Goal: Task Accomplishment & Management: Use online tool/utility

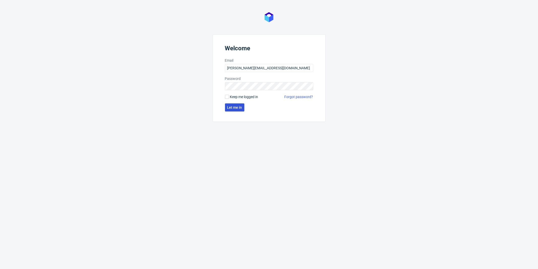
click at [231, 108] on span "Let me in" at bounding box center [234, 107] width 15 height 4
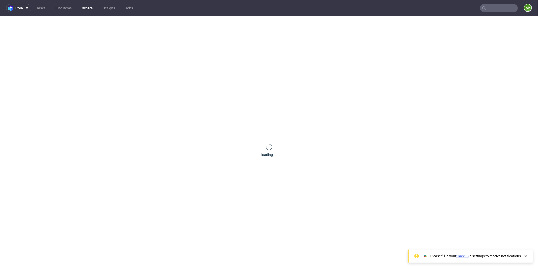
click at [488, 14] on nav "pma Tasks Line Items Orders Designs Jobs AP" at bounding box center [269, 8] width 538 height 16
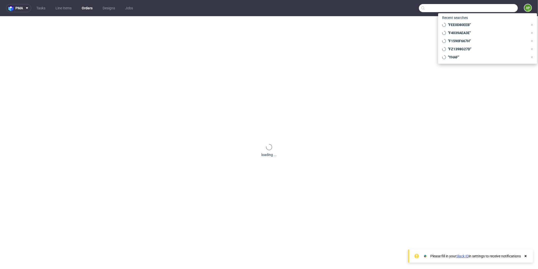
click at [488, 8] on input "text" at bounding box center [468, 8] width 99 height 8
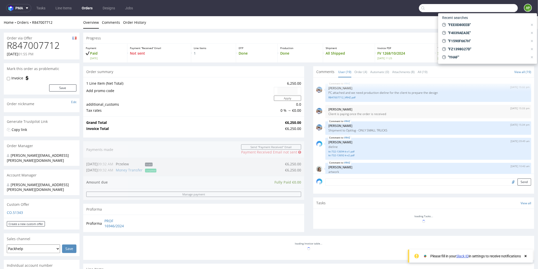
paste input "F4039AEA3E"
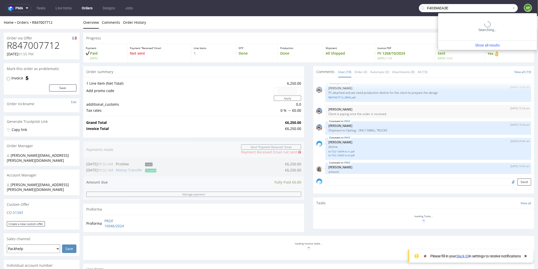
scroll to position [346, 0]
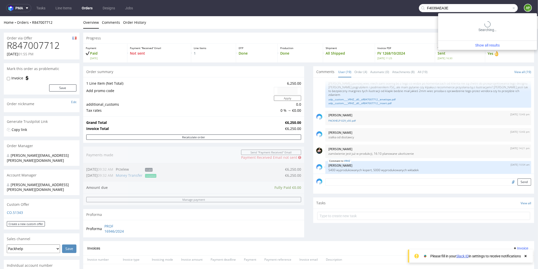
type input "F4039AEA3E"
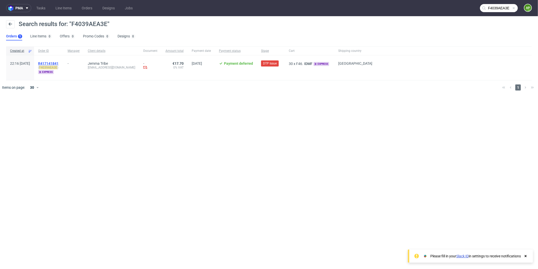
click at [59, 63] on span "R417141841" at bounding box center [48, 63] width 20 height 4
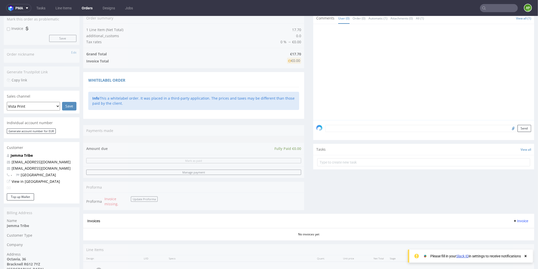
scroll to position [154, 0]
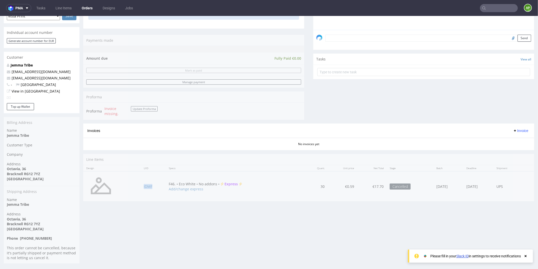
click at [144, 181] on td "IDMF" at bounding box center [153, 186] width 25 height 30
click at [144, 188] on td "IDMF" at bounding box center [153, 186] width 25 height 30
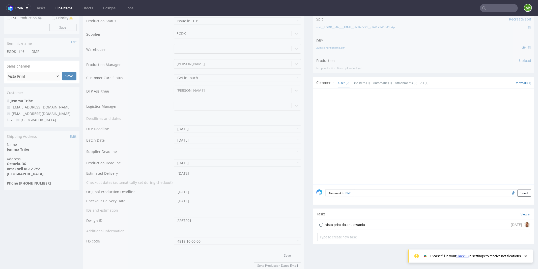
scroll to position [258, 0]
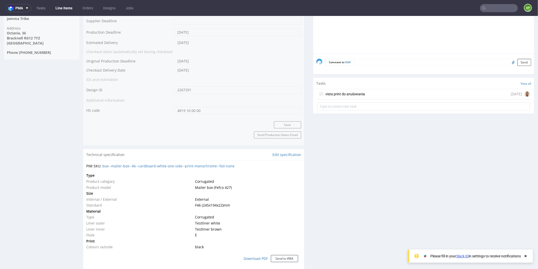
click at [362, 93] on div "vista print do anulowania" at bounding box center [346, 94] width 40 height 6
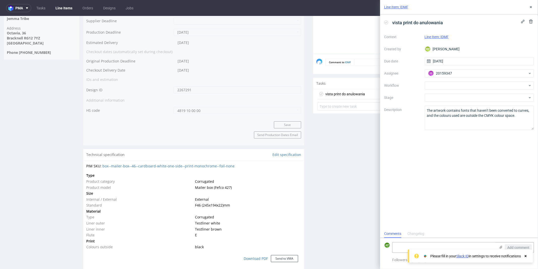
scroll to position [4, 0]
click at [457, 86] on div at bounding box center [480, 85] width 110 height 8
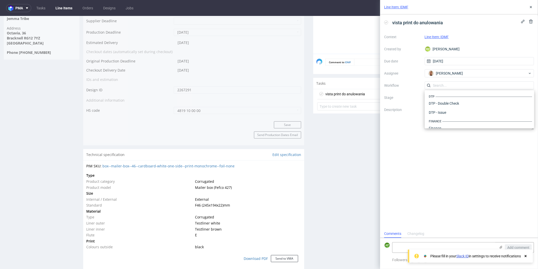
scroll to position [310, 0]
click at [434, 150] on div "vista print do anulowania Context Line Item: IDMF Created by KM Karol Markowski…" at bounding box center [459, 121] width 158 height 215
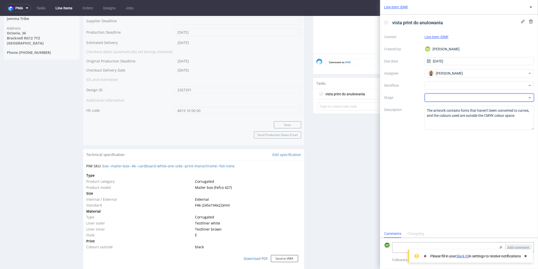
click at [434, 95] on div at bounding box center [480, 97] width 110 height 8
click at [435, 97] on input "text" at bounding box center [480, 97] width 110 height 8
click at [448, 98] on div at bounding box center [480, 97] width 110 height 8
click at [459, 97] on input "text" at bounding box center [480, 97] width 110 height 8
click at [528, 83] on div at bounding box center [480, 85] width 110 height 8
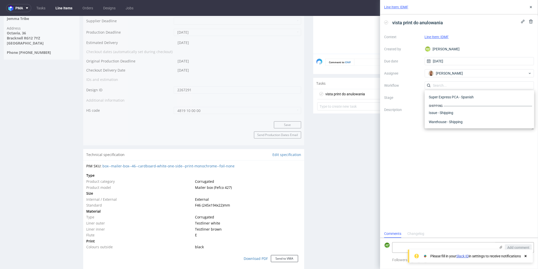
click at [496, 155] on div "vista print do anulowania Context Line Item: IDMF Created by KM Karol Markowski…" at bounding box center [459, 121] width 158 height 215
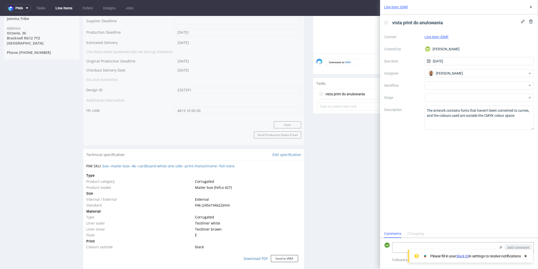
click at [353, 29] on div at bounding box center [425, 7] width 218 height 93
click at [531, 6] on icon at bounding box center [531, 7] width 4 height 4
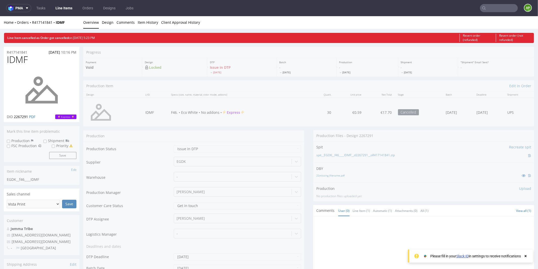
click at [54, 7] on link "Line Items" at bounding box center [63, 8] width 23 height 8
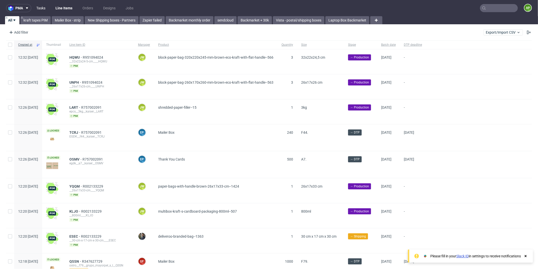
click at [42, 8] on link "Tasks" at bounding box center [40, 8] width 15 height 8
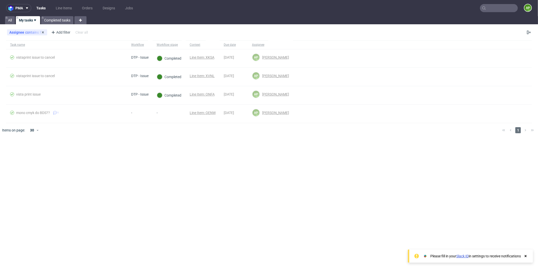
click at [42, 30] on div "Assignee contains Me" at bounding box center [27, 32] width 40 height 6
click at [43, 32] on use at bounding box center [43, 32] width 2 height 2
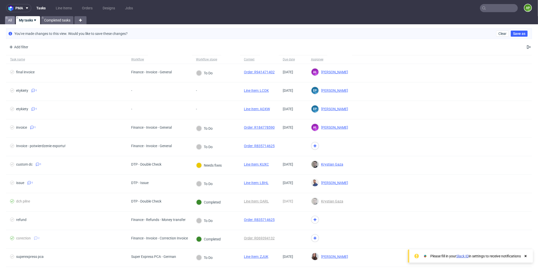
click at [9, 22] on link "All" at bounding box center [10, 20] width 10 height 8
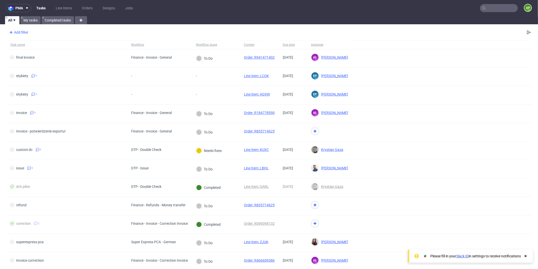
click at [18, 33] on div "Add filter" at bounding box center [18, 32] width 22 height 8
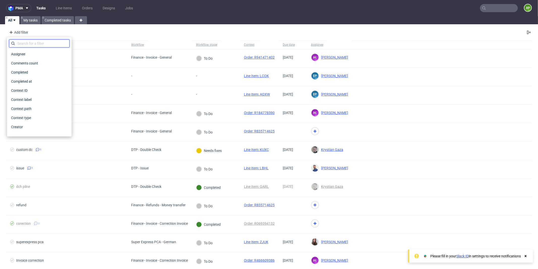
click at [29, 43] on input "text" at bounding box center [39, 43] width 61 height 8
type input "d"
type input "cre"
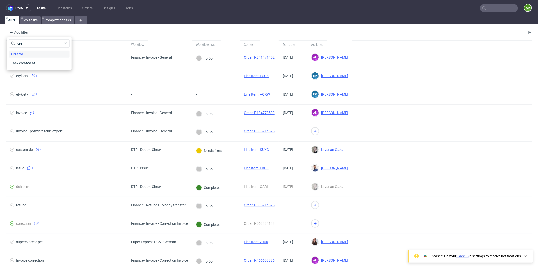
click at [30, 55] on div "Creator" at bounding box center [39, 53] width 61 height 7
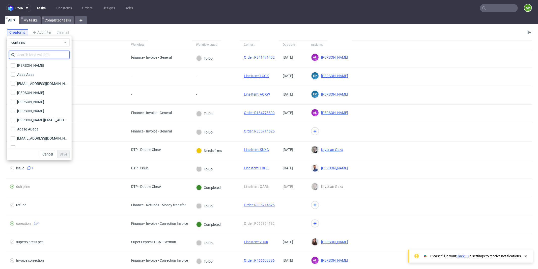
click at [38, 55] on input "text" at bounding box center [39, 55] width 61 height 8
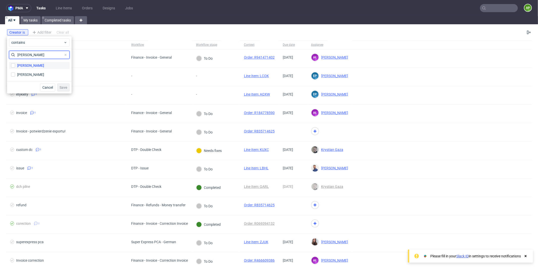
type input "marko"
click at [38, 66] on div "[PERSON_NAME]" at bounding box center [30, 65] width 27 height 5
click at [15, 66] on input "[PERSON_NAME]" at bounding box center [13, 65] width 4 height 4
checkbox input "true"
click at [48, 73] on label "[PERSON_NAME]" at bounding box center [39, 74] width 61 height 7
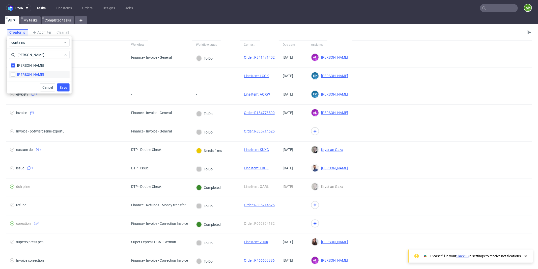
click at [15, 73] on input "[PERSON_NAME]" at bounding box center [13, 74] width 4 height 4
checkbox input "true"
click at [65, 86] on span "Save" at bounding box center [64, 88] width 8 height 4
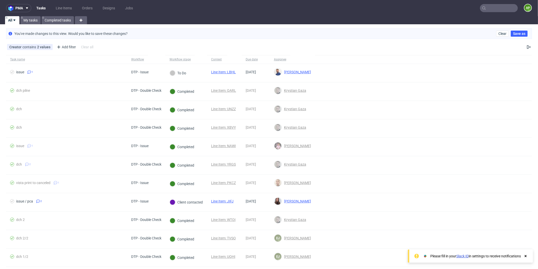
click at [524, 256] on icon at bounding box center [526, 256] width 5 height 4
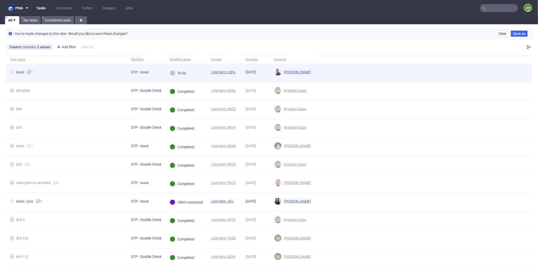
click at [181, 71] on div "To Do" at bounding box center [178, 73] width 16 height 6
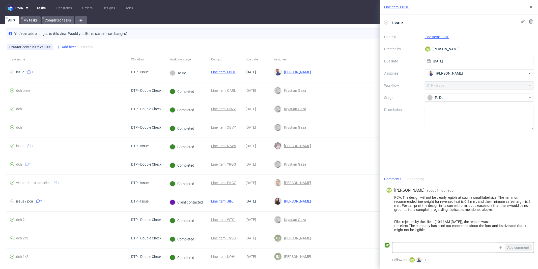
click at [69, 47] on div "Add filter" at bounding box center [66, 47] width 22 height 8
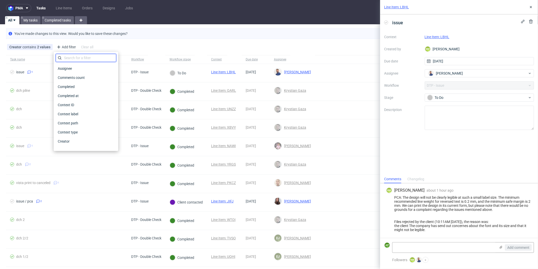
click at [85, 61] on input "text" at bounding box center [86, 58] width 61 height 8
type input "work"
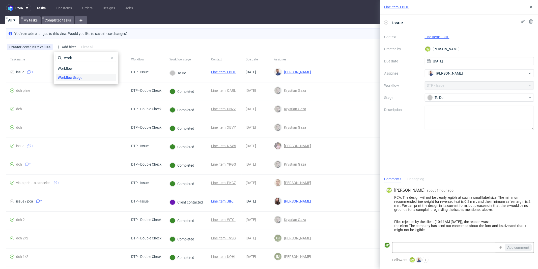
click at [87, 75] on div "Workflow Stage" at bounding box center [86, 77] width 61 height 7
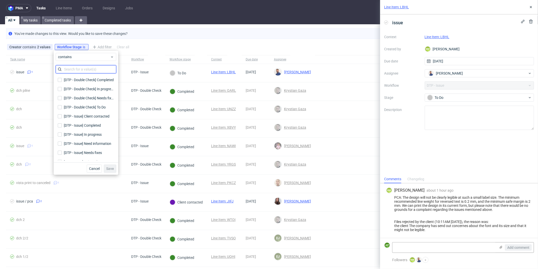
click at [100, 69] on input "text" at bounding box center [86, 69] width 61 height 8
type input "to do"
click at [91, 87] on div "[DTP - Issue] To Do" at bounding box center [78, 88] width 29 height 5
click at [62, 87] on input "[DTP - Issue] To Do" at bounding box center [60, 89] width 4 height 4
checkbox input "true"
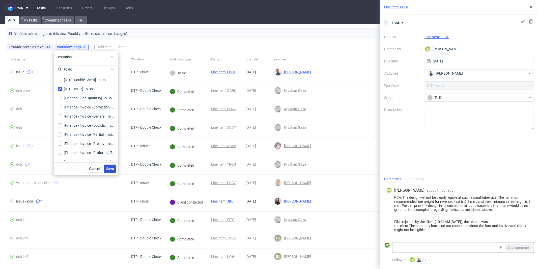
click at [111, 165] on button "Save" at bounding box center [110, 168] width 12 height 8
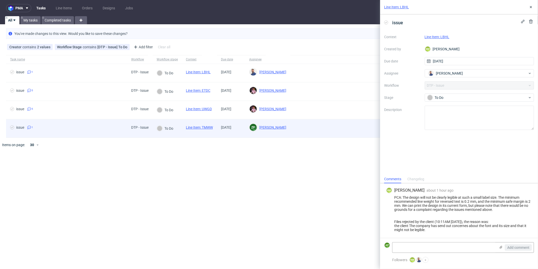
click at [85, 128] on span "issue 1" at bounding box center [66, 128] width 113 height 6
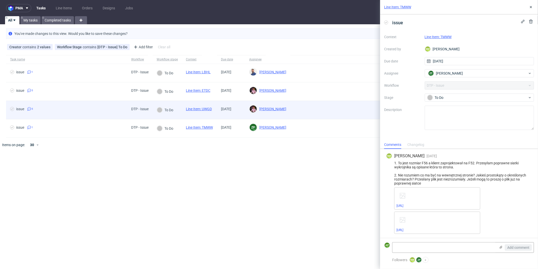
click at [84, 113] on div "issue 5" at bounding box center [66, 110] width 121 height 18
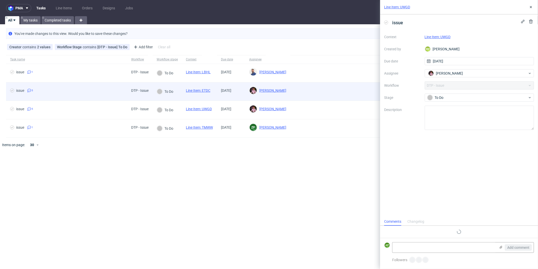
click at [84, 97] on div "issue 5" at bounding box center [66, 91] width 121 height 18
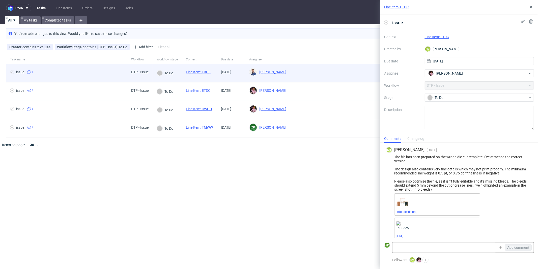
drag, startPoint x: 83, startPoint y: 73, endPoint x: 85, endPoint y: 70, distance: 3.5
click at [83, 73] on span "issue 1" at bounding box center [66, 73] width 113 height 6
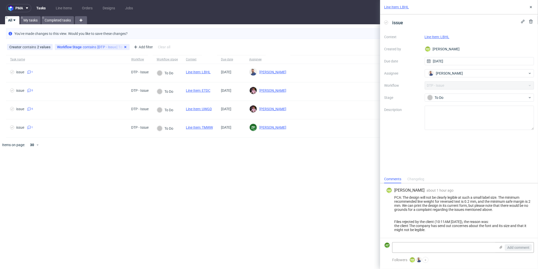
click at [124, 47] on icon at bounding box center [125, 47] width 4 height 4
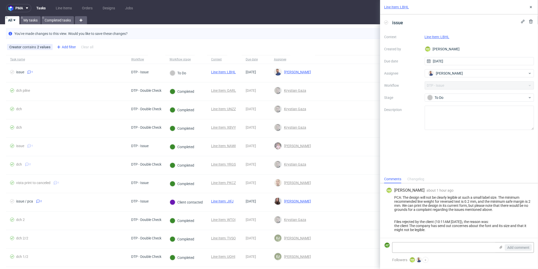
click at [69, 50] on div "Add filter" at bounding box center [66, 47] width 22 height 8
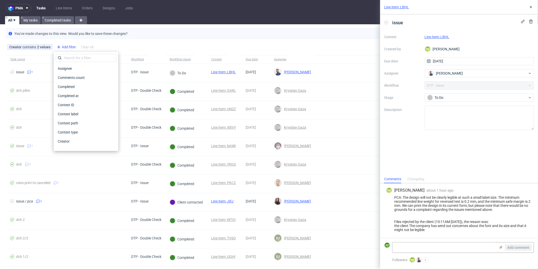
click at [69, 49] on div "Add filter" at bounding box center [66, 47] width 22 height 8
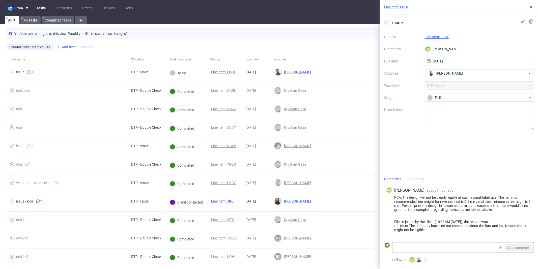
click at [67, 45] on div "Add filter" at bounding box center [66, 47] width 22 height 8
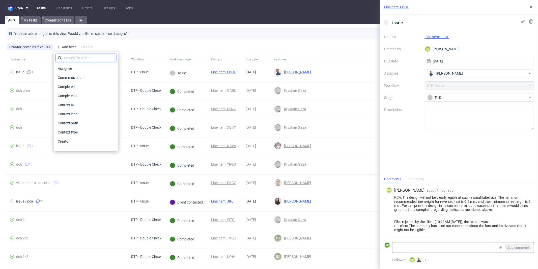
click at [69, 56] on input "text" at bounding box center [86, 58] width 61 height 8
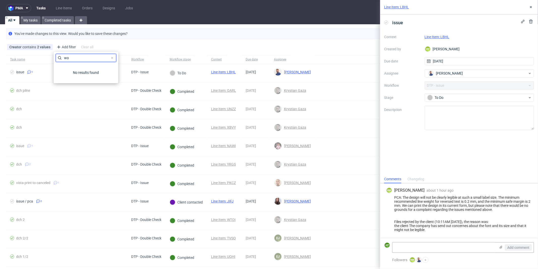
type input "wor"
click at [71, 68] on span "Workflow" at bounding box center [65, 68] width 19 height 7
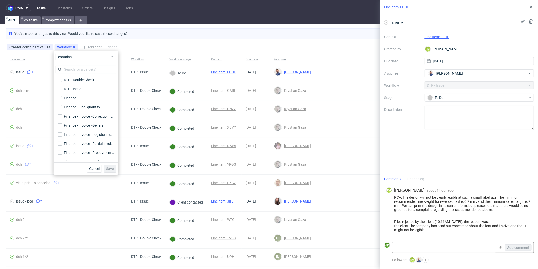
click at [74, 46] on use at bounding box center [74, 47] width 2 height 2
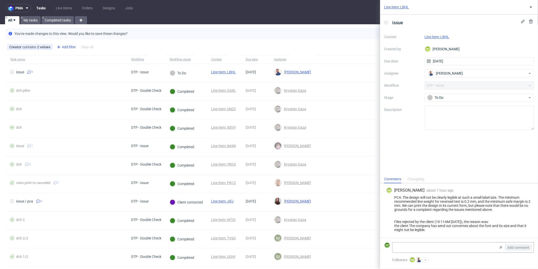
click at [67, 48] on div "Add filter" at bounding box center [66, 47] width 22 height 8
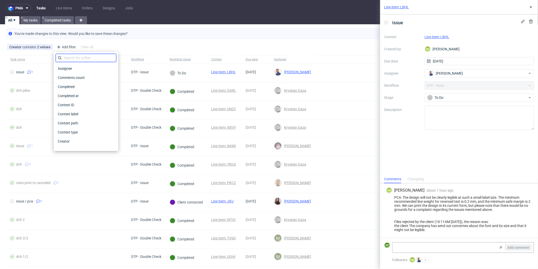
click at [77, 56] on input "text" at bounding box center [86, 58] width 61 height 8
type input "work"
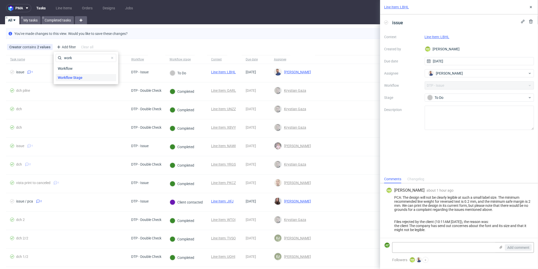
click at [77, 74] on span "Workflow Stage" at bounding box center [70, 77] width 29 height 7
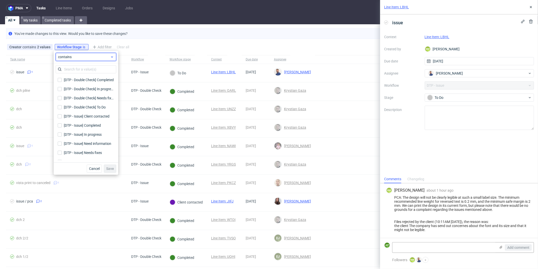
click at [85, 54] on span "contains" at bounding box center [84, 56] width 52 height 5
click at [86, 74] on label "does not contain" at bounding box center [86, 77] width 57 height 9
click at [60, 79] on input "[DTP - Double Check] Completed [DTP - Double Check] Completed" at bounding box center [60, 80] width 4 height 4
checkbox input "true"
click at [60, 84] on div "[DTP - Double Check] In progress [DTP - Double Check] In progress" at bounding box center [86, 88] width 61 height 9
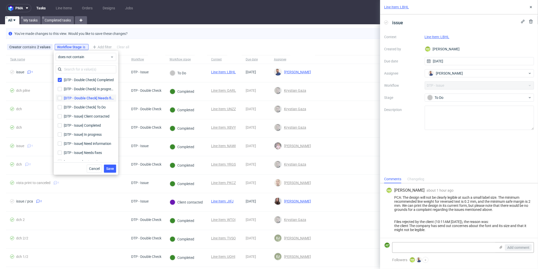
click at [71, 95] on label "[DTP - Double Check] Needs fixes [DTP - Double Check] Needs fixes" at bounding box center [86, 97] width 61 height 7
click at [62, 96] on input "[DTP - Double Check] Needs fixes [DTP - Double Check] Needs fixes" at bounding box center [60, 98] width 4 height 4
checkbox input "true"
click at [69, 89] on div "[DTP - Double Check] In progress" at bounding box center [89, 88] width 50 height 5
click at [62, 89] on input "[DTP - Double Check] In progress [DTP - Double Check] In progress" at bounding box center [60, 89] width 4 height 4
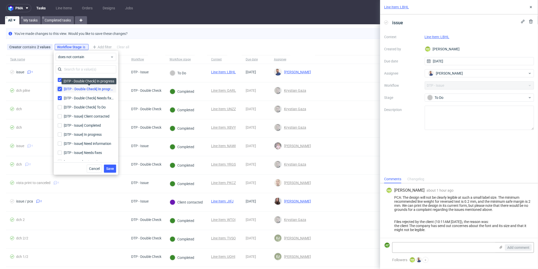
checkbox input "true"
click at [69, 107] on div "[DTP - Double Check] To Do" at bounding box center [85, 106] width 43 height 5
click at [62, 107] on input "[DTP - Double Check] To Do" at bounding box center [60, 107] width 4 height 4
checkbox input "true"
click at [72, 121] on div "[DTP - Issue] Completed" at bounding box center [86, 125] width 61 height 9
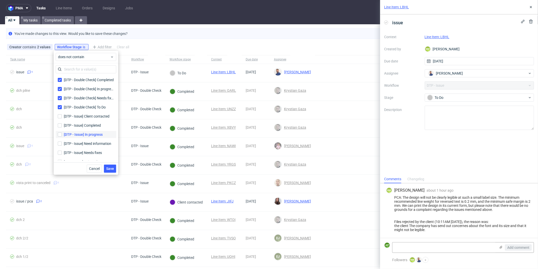
click at [72, 131] on label "[DTP - Issue] In progress" at bounding box center [86, 134] width 61 height 7
click at [62, 132] on input "[DTP - Issue] In progress" at bounding box center [60, 134] width 4 height 4
checkbox input "true"
click at [71, 123] on div "[DTP - Issue] Completed" at bounding box center [83, 125] width 39 height 5
click at [62, 123] on input "[DTP - Issue] Completed" at bounding box center [60, 125] width 4 height 4
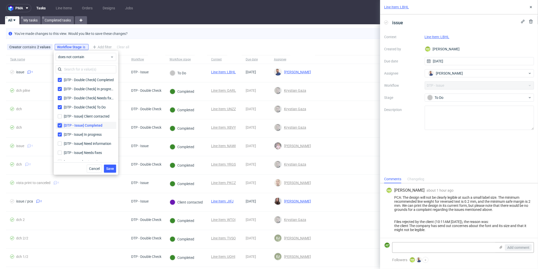
checkbox input "true"
click at [71, 117] on div "[DTP - Issue] Client contacted" at bounding box center [87, 116] width 47 height 5
click at [62, 117] on input "[DTP - Issue] Client contacted" at bounding box center [60, 116] width 4 height 4
checkbox input "true"
click at [76, 142] on div "[DTP - Issue] Need information" at bounding box center [88, 143] width 49 height 5
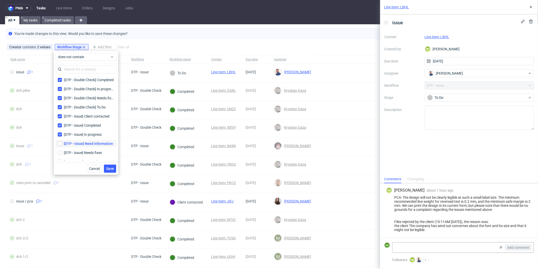
click at [62, 142] on input "[DTP - Issue] Need information" at bounding box center [60, 143] width 4 height 4
checkbox input "true"
click at [77, 150] on div "[DTP - Issue] Needs fixes" at bounding box center [84, 152] width 40 height 5
click at [62, 150] on input "[DTP - Issue] Needs fixes" at bounding box center [60, 152] width 4 height 4
checkbox input "true"
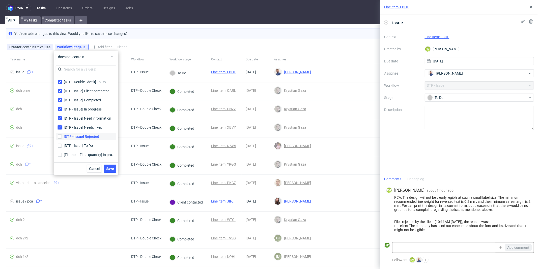
scroll to position [25, 0]
click at [79, 135] on div "[DTP - Issue] Rejected" at bounding box center [81, 136] width 35 height 5
click at [62, 135] on input "[DTP - Issue] Rejected" at bounding box center [60, 136] width 4 height 4
checkbox input "true"
click at [79, 146] on div "[DTP - Issue] To Do" at bounding box center [79, 145] width 30 height 5
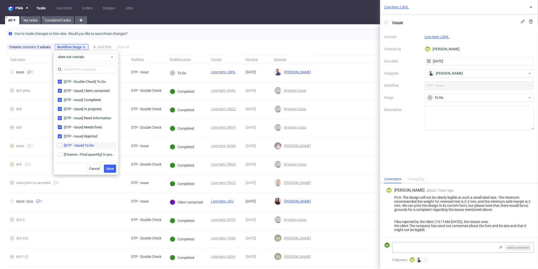
click at [62, 146] on input "[DTP - Issue] To Do" at bounding box center [60, 145] width 4 height 4
checkbox input "true"
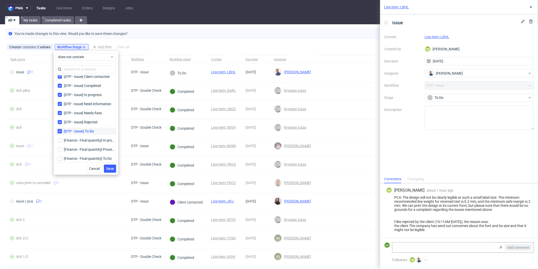
scroll to position [41, 0]
click at [107, 170] on span "Save" at bounding box center [110, 169] width 8 height 4
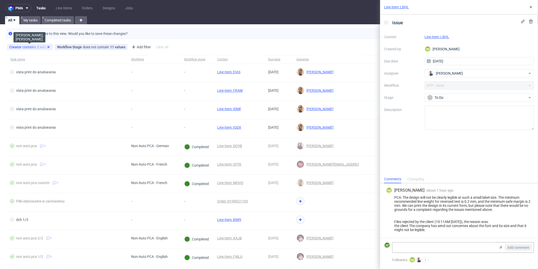
click at [48, 47] on use at bounding box center [48, 47] width 2 height 2
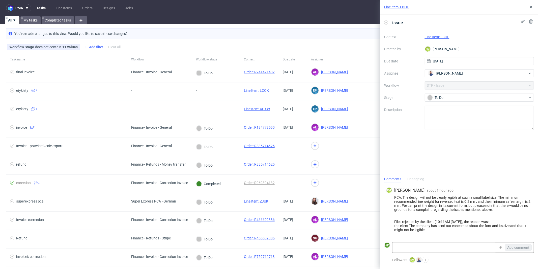
click at [94, 47] on div "Add filter" at bounding box center [93, 47] width 22 height 8
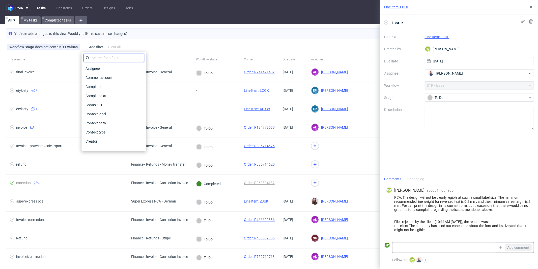
click at [101, 58] on input "text" at bounding box center [114, 58] width 61 height 8
type input "cre"
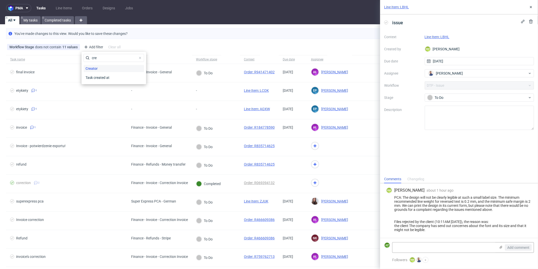
click at [99, 69] on div "Creator" at bounding box center [114, 68] width 61 height 7
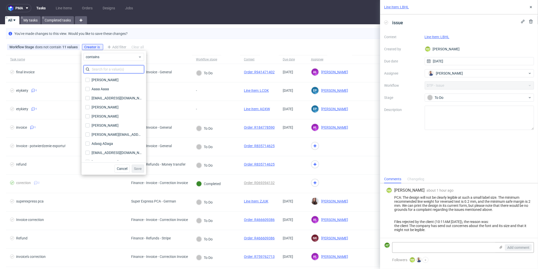
click at [104, 72] on input "text" at bounding box center [114, 69] width 61 height 8
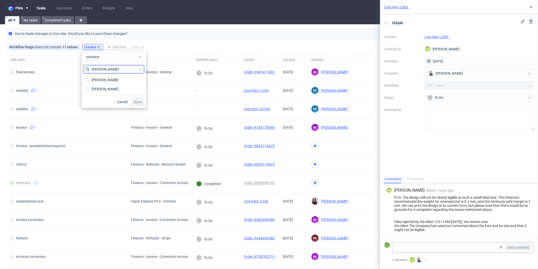
type input "marko"
click at [101, 80] on div "[PERSON_NAME]" at bounding box center [105, 79] width 27 height 5
click at [90, 80] on input "[PERSON_NAME]" at bounding box center [88, 80] width 4 height 4
checkbox input "true"
click at [100, 86] on div "[PERSON_NAME]" at bounding box center [105, 88] width 27 height 5
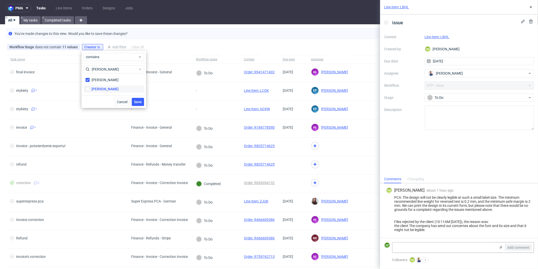
click at [90, 87] on input "[PERSON_NAME]" at bounding box center [88, 89] width 4 height 4
checkbox input "true"
click at [120, 64] on div "marko Karol Markowski Karol Markowski" at bounding box center [114, 79] width 65 height 32
click at [119, 68] on input "marko" at bounding box center [114, 69] width 61 height 8
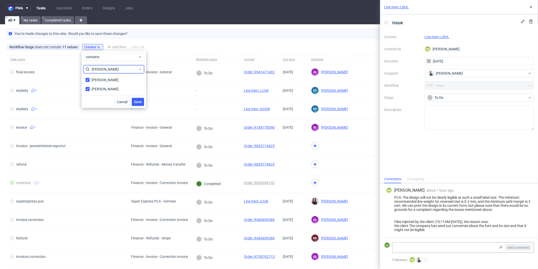
click at [119, 68] on input "marko" at bounding box center [114, 69] width 61 height 8
type input "elż"
click at [114, 90] on div "Elżbieta Jelińska" at bounding box center [105, 88] width 27 height 5
click at [90, 90] on input "Elżbieta Jelińska" at bounding box center [88, 89] width 4 height 4
checkbox input "true"
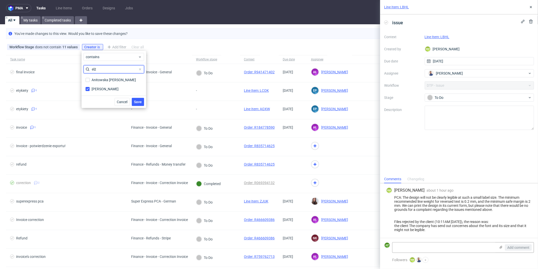
click at [114, 71] on input "elż" at bounding box center [114, 69] width 61 height 8
type input "hap"
click at [109, 79] on div "Hapka Dominika" at bounding box center [105, 79] width 27 height 5
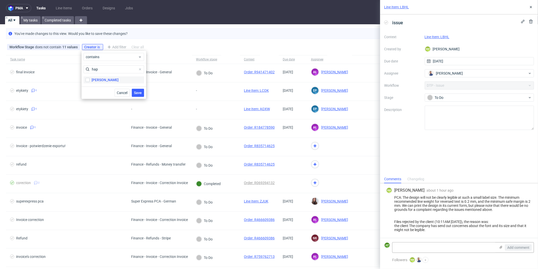
click at [90, 79] on input "Hapka Dominika" at bounding box center [88, 80] width 4 height 4
checkbox input "true"
click at [109, 70] on input "hap" at bounding box center [114, 69] width 61 height 8
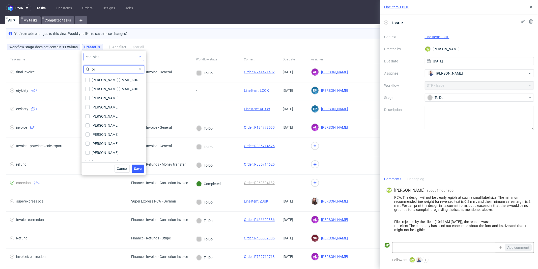
type input "o"
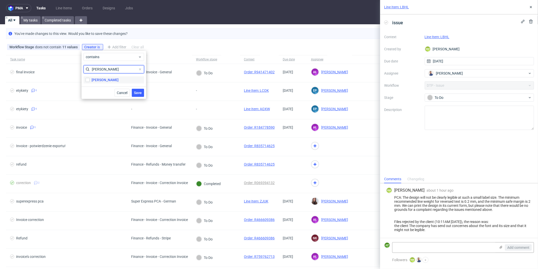
type input "kocik"
click at [103, 76] on label "Jan Kocik" at bounding box center [114, 79] width 61 height 7
click at [90, 78] on input "Jan Kocik" at bounding box center [88, 80] width 4 height 4
checkbox input "true"
click at [111, 69] on input "kocik" at bounding box center [114, 69] width 61 height 8
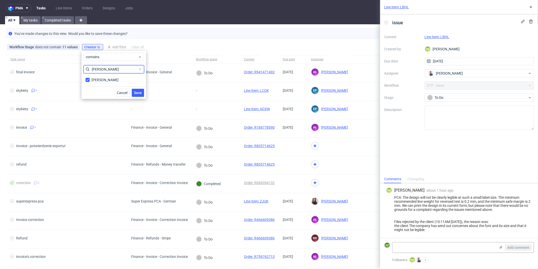
click at [111, 69] on input "kocik" at bounding box center [114, 69] width 61 height 8
type input "gaza"
click at [106, 86] on label "Krystian Gaza" at bounding box center [114, 88] width 61 height 7
click at [90, 87] on input "Krystian Gaza" at bounding box center [88, 89] width 4 height 4
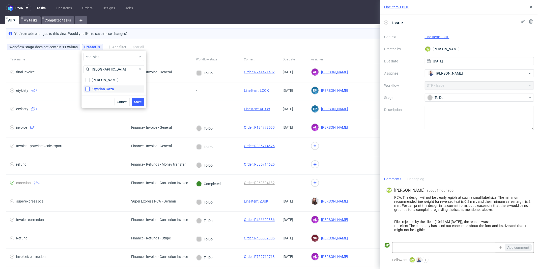
checkbox input "true"
click at [139, 102] on span "Save" at bounding box center [138, 102] width 8 height 4
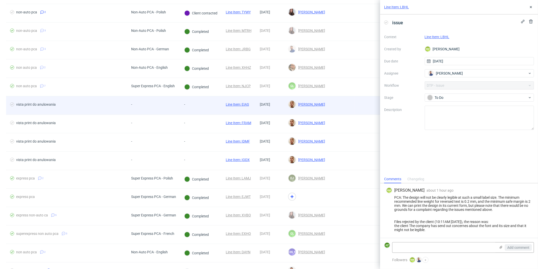
scroll to position [115, 0]
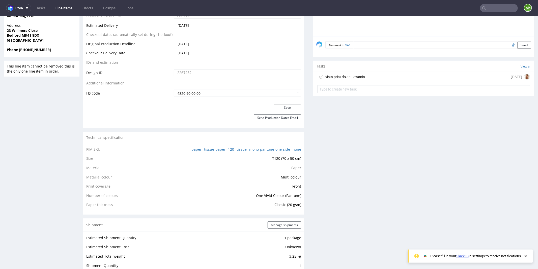
scroll to position [261, 0]
